Goal: Task Accomplishment & Management: Manage account settings

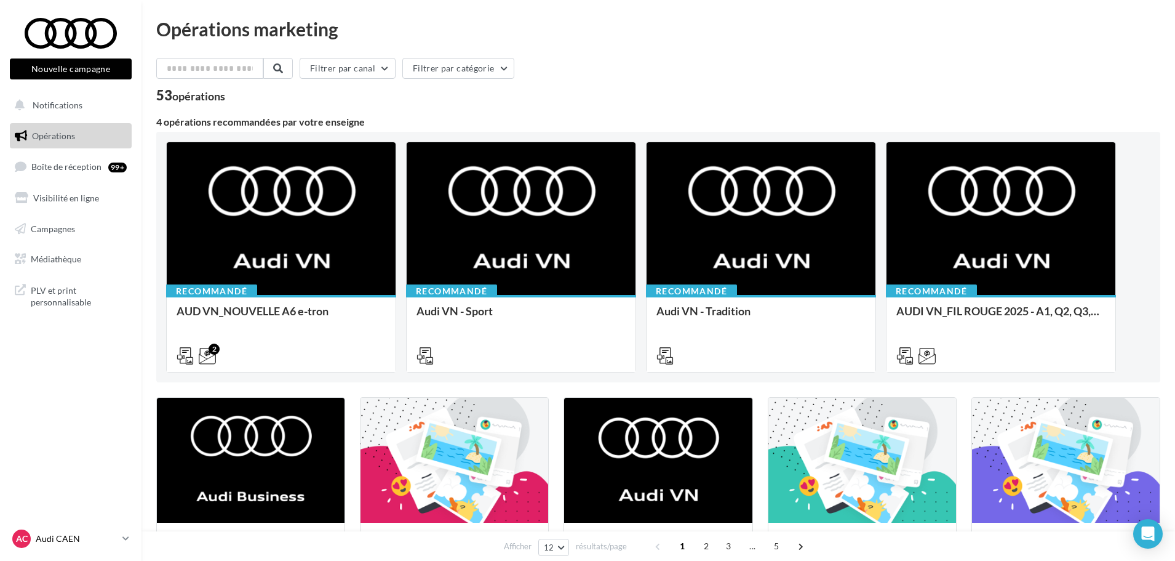
click at [78, 536] on p "Audi CAEN" at bounding box center [77, 538] width 82 height 12
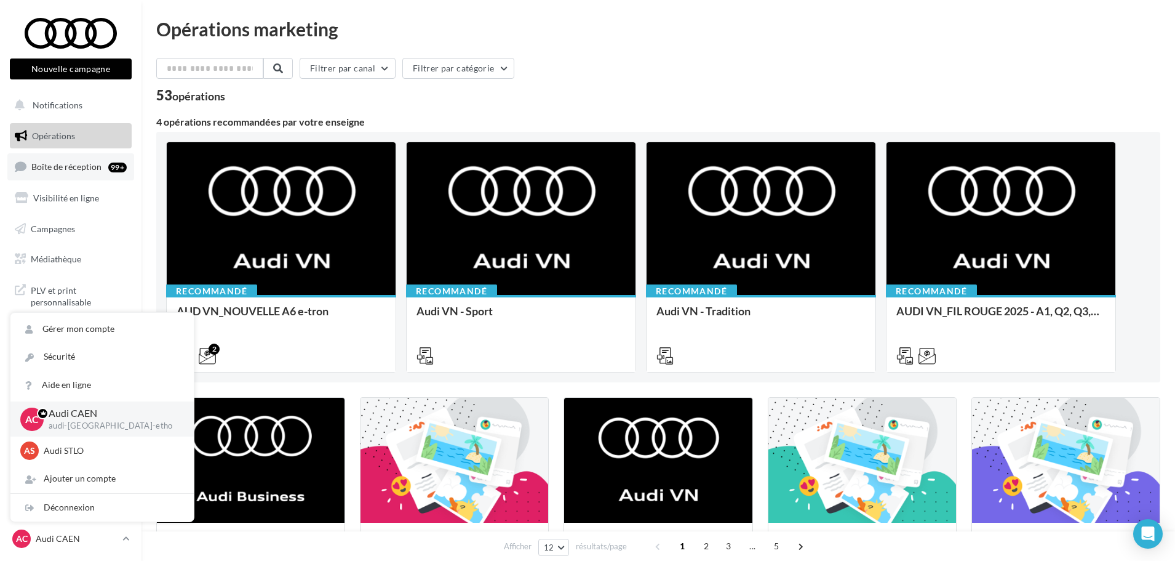
click at [76, 175] on link "Boîte de réception 99+" at bounding box center [70, 166] width 127 height 26
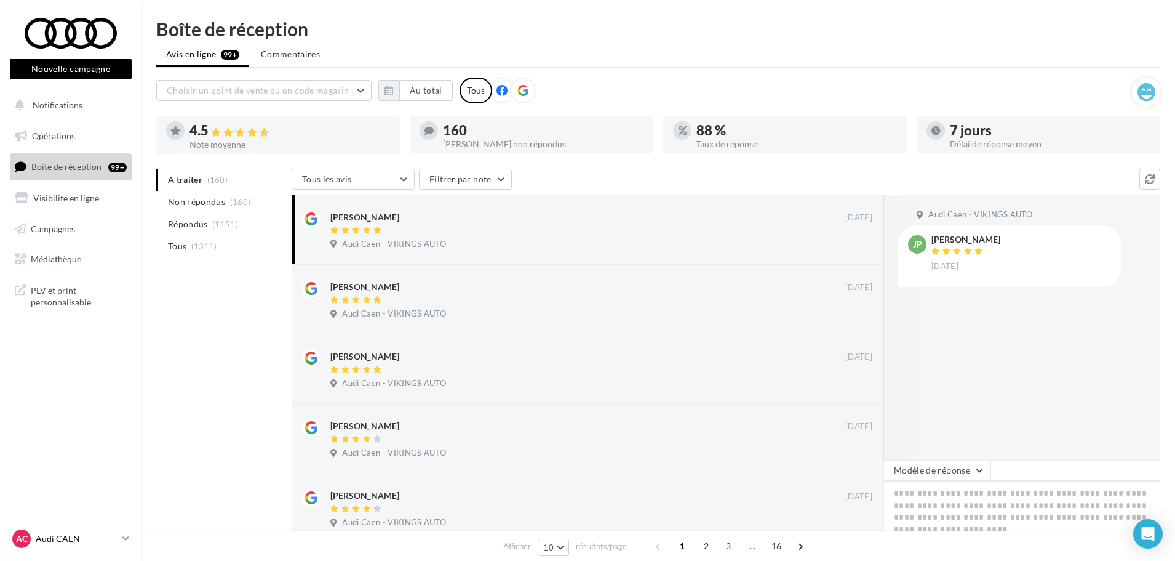
click at [80, 543] on p "Audi CAEN" at bounding box center [77, 538] width 82 height 12
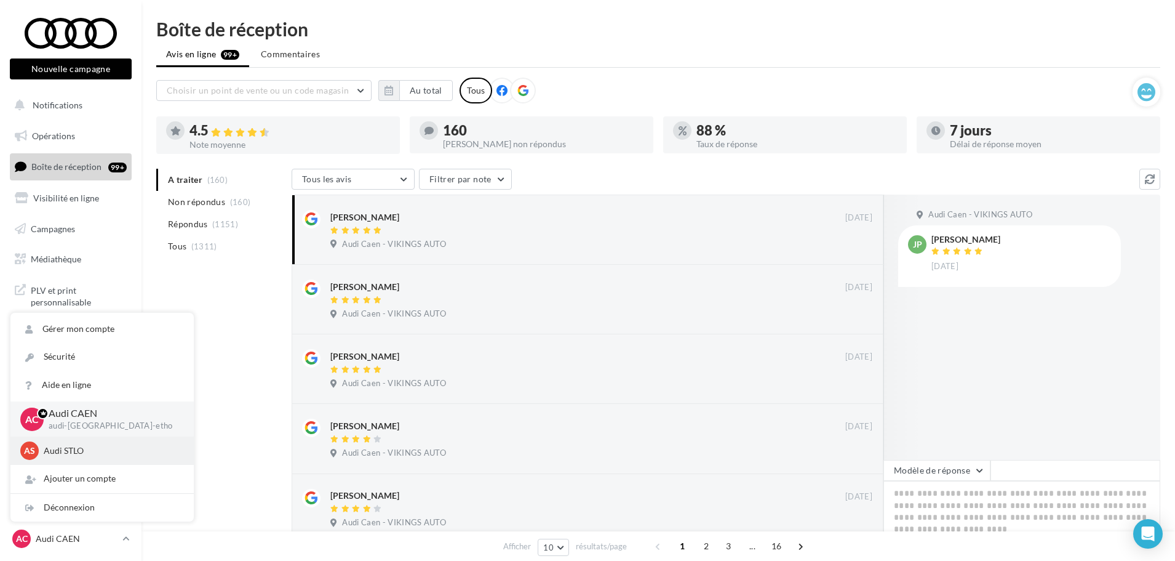
click at [87, 450] on p "Audi STLO" at bounding box center [111, 450] width 135 height 12
